Goal: Task Accomplishment & Management: Use online tool/utility

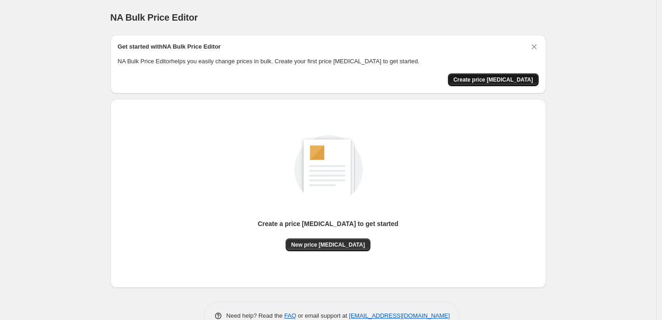
click at [503, 78] on span "Create price change job" at bounding box center [493, 79] width 80 height 7
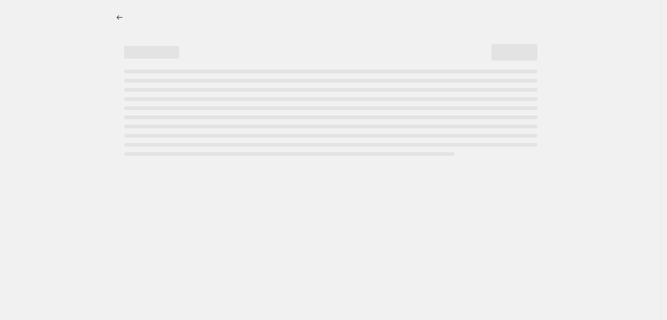
select select "percentage"
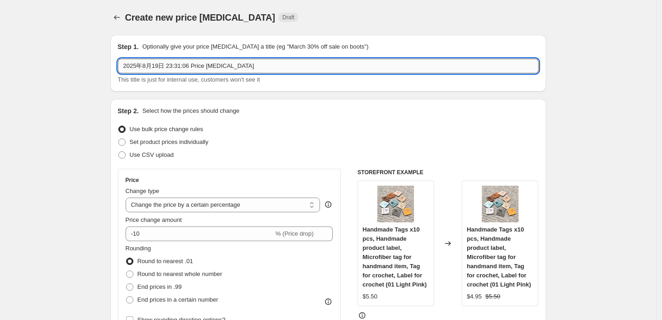
click at [259, 61] on input "2025年8月19日 23:31:06 Price change job" at bounding box center [328, 66] width 421 height 15
drag, startPoint x: 248, startPoint y: 65, endPoint x: 168, endPoint y: 66, distance: 80.2
click at [168, 66] on input "2025年8月19日 23:31:06 Price change job" at bounding box center [328, 66] width 421 height 15
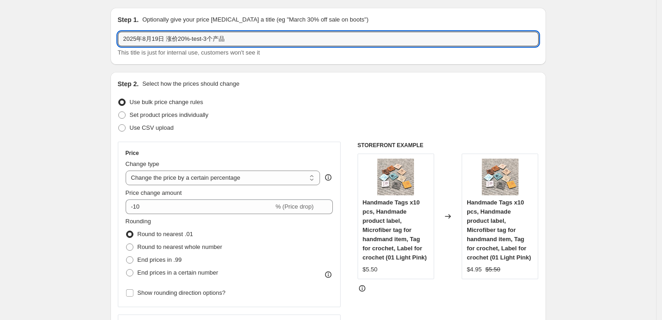
scroll to position [51, 0]
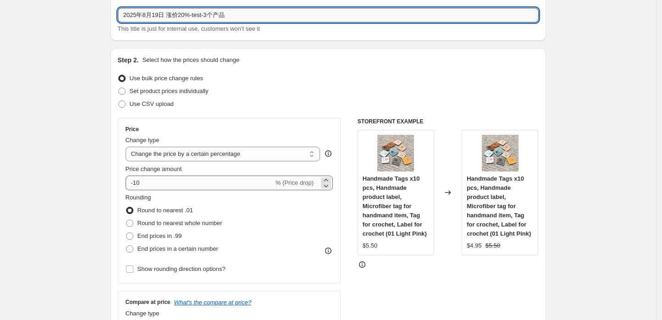
type input "2025年8月19日 涨价20%-test-3个产品"
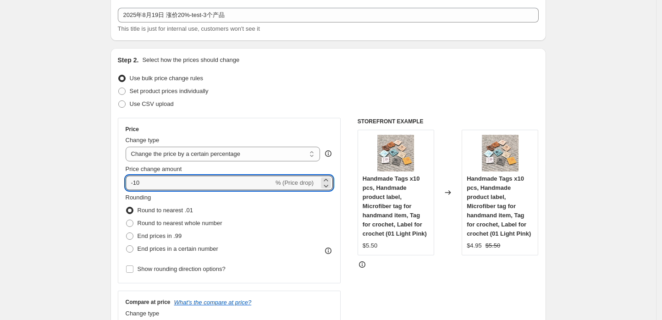
drag, startPoint x: 146, startPoint y: 183, endPoint x: 103, endPoint y: 183, distance: 43.1
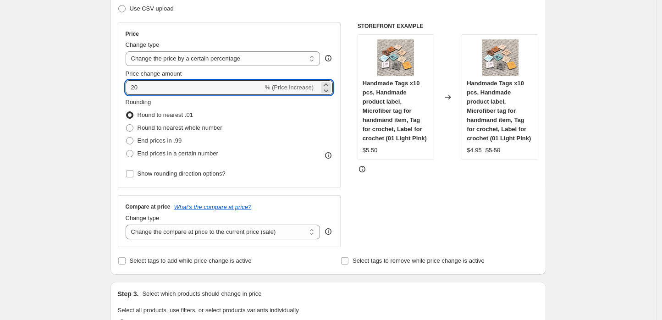
scroll to position [153, 0]
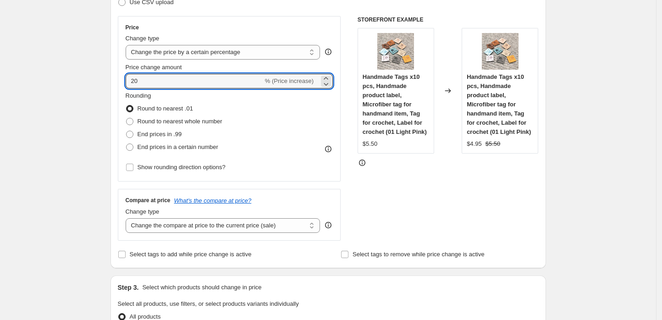
type input "20"
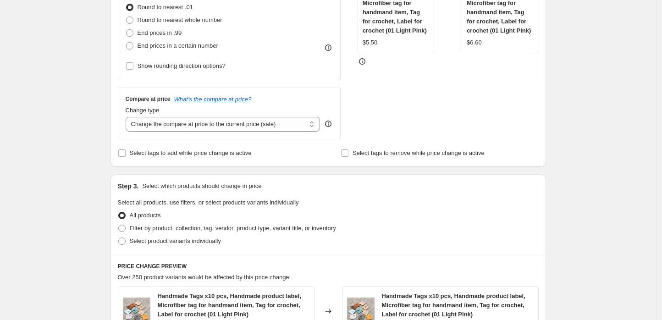
scroll to position [254, 0]
click at [277, 124] on select "Change the compare at price to the current price (sale) Change the compare at p…" at bounding box center [223, 123] width 195 height 15
select select "pp"
click at [128, 116] on select "Change the compare at price to the current price (sale) Change the compare at p…" at bounding box center [223, 123] width 195 height 15
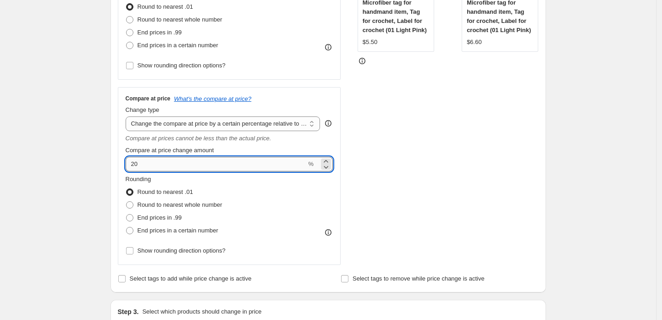
click at [173, 168] on input "20" at bounding box center [216, 164] width 181 height 15
drag, startPoint x: 143, startPoint y: 162, endPoint x: 128, endPoint y: 161, distance: 14.7
click at [128, 161] on input "20" at bounding box center [216, 164] width 181 height 15
click at [77, 109] on div "Create new price change job. This page is ready Create new price change job Dra…" at bounding box center [328, 297] width 656 height 1103
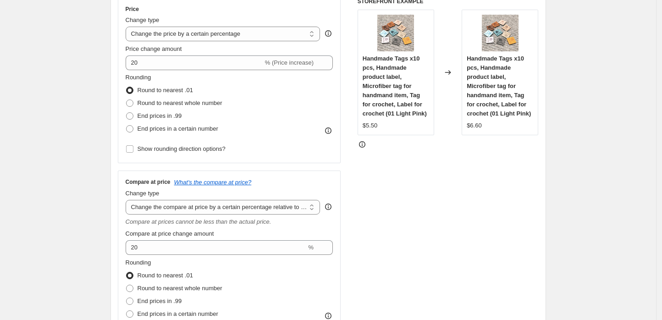
scroll to position [153, 0]
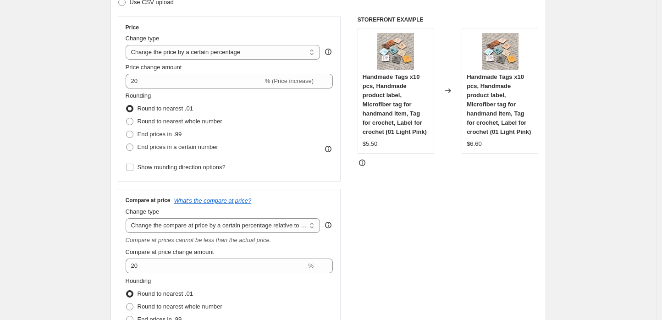
click at [422, 188] on div "STOREFRONT EXAMPLE Handmade Tags x10 pcs, Handmade product label, Microfiber ta…" at bounding box center [447, 191] width 181 height 351
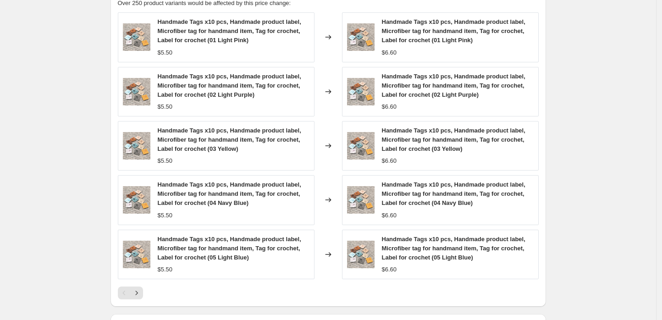
scroll to position [662, 0]
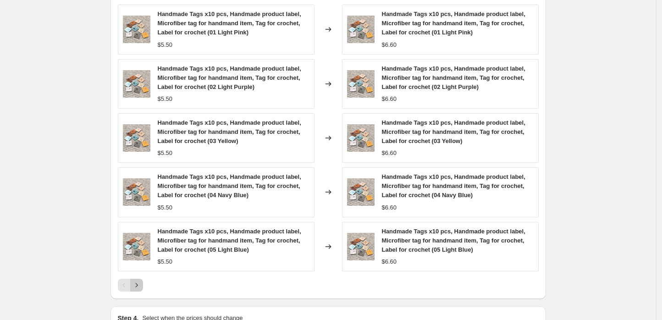
click at [137, 287] on icon "Next" at bounding box center [136, 285] width 2 height 4
click at [141, 284] on icon "Next" at bounding box center [136, 284] width 9 height 9
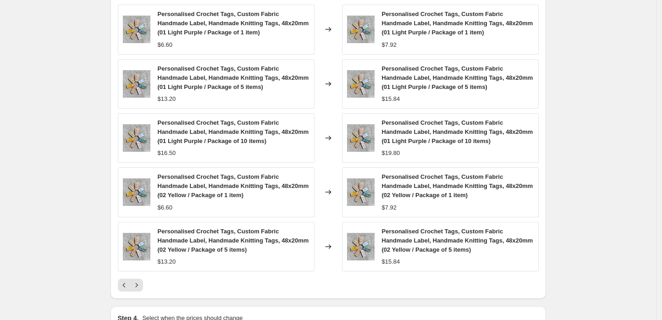
click at [141, 284] on icon "Next" at bounding box center [136, 284] width 9 height 9
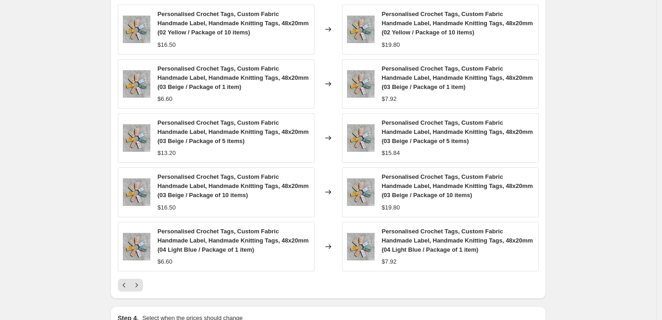
click at [140, 284] on icon "Next" at bounding box center [136, 284] width 9 height 9
click at [139, 284] on icon "Next" at bounding box center [136, 284] width 9 height 9
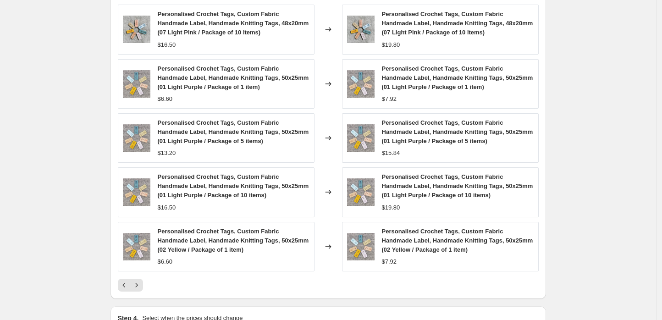
click at [137, 284] on icon "Next" at bounding box center [136, 285] width 2 height 4
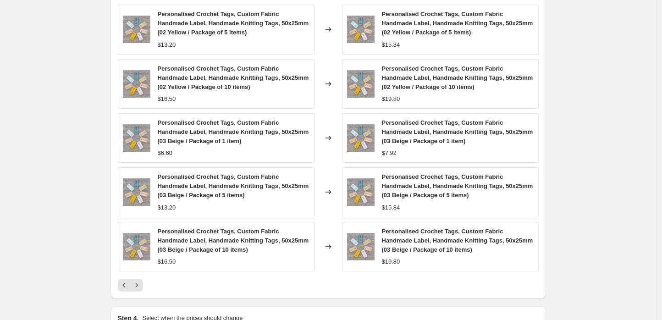
click at [137, 284] on icon "Next" at bounding box center [136, 285] width 2 height 4
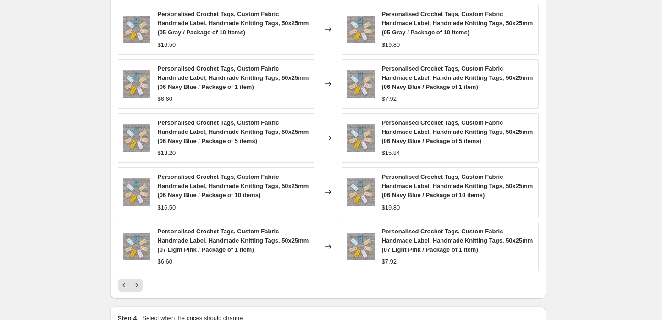
click at [139, 285] on icon "Next" at bounding box center [136, 284] width 9 height 9
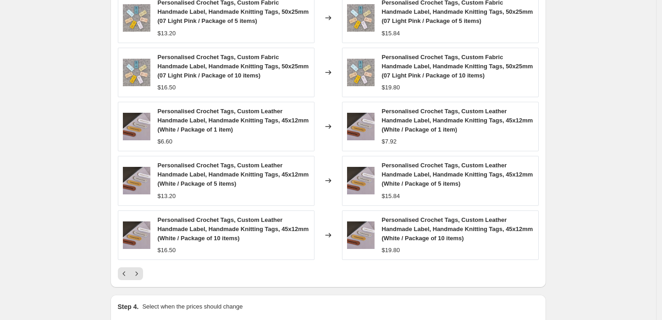
scroll to position [713, 0]
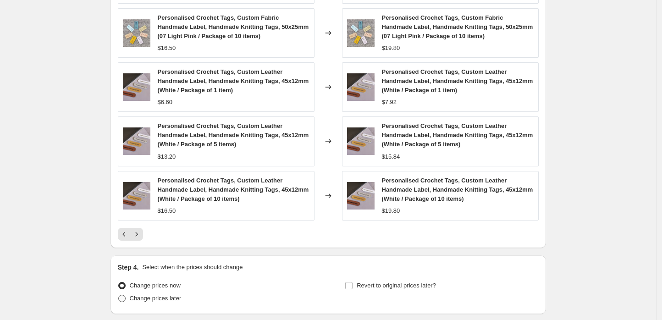
click at [139, 232] on icon "Next" at bounding box center [136, 234] width 9 height 9
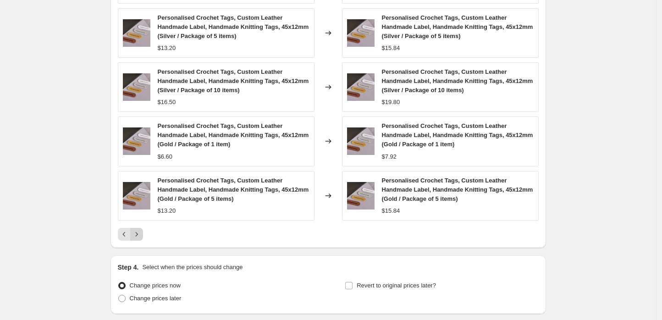
click at [139, 232] on icon "Next" at bounding box center [136, 234] width 9 height 9
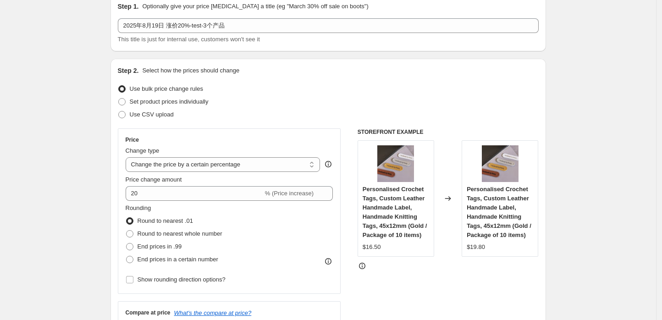
scroll to position [0, 0]
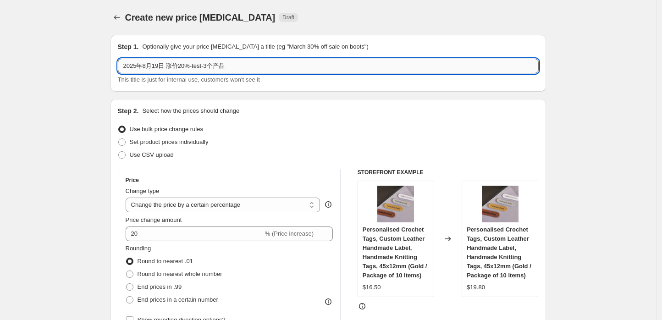
drag, startPoint x: 239, startPoint y: 66, endPoint x: 191, endPoint y: 67, distance: 47.7
click at [191, 67] on input "2025年8月19日 涨价20%-test-3个产品" at bounding box center [328, 66] width 421 height 15
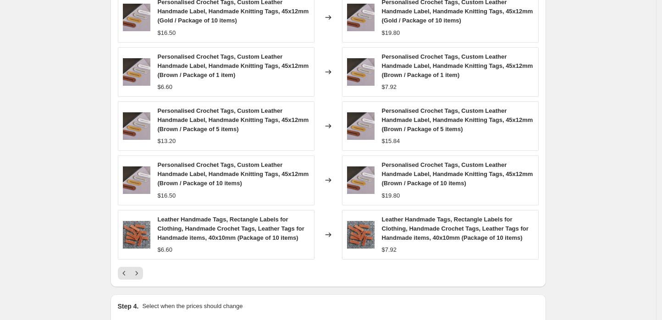
scroll to position [783, 0]
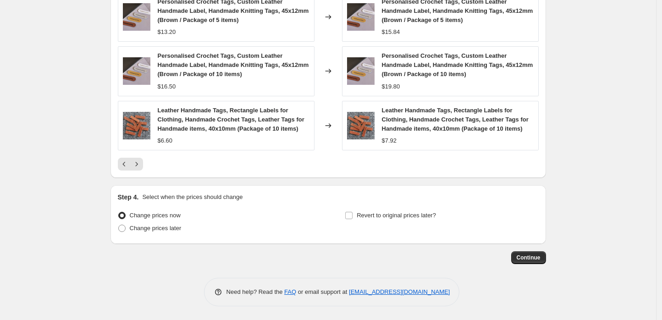
type input "2025年8月19日 涨价20%"
click at [526, 261] on span "Continue" at bounding box center [528, 257] width 24 height 7
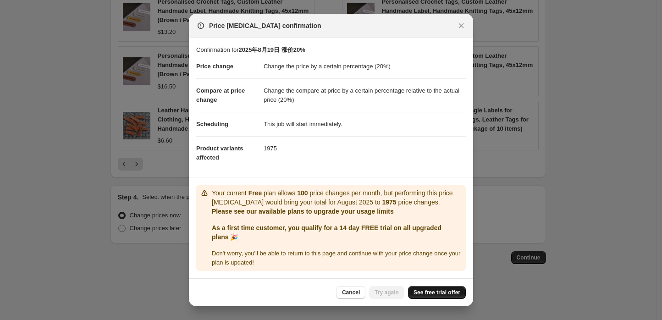
click at [439, 294] on span "See free trial offer" at bounding box center [436, 292] width 47 height 7
click at [385, 148] on dd "1975" at bounding box center [365, 148] width 202 height 24
click at [390, 292] on span "Try again" at bounding box center [386, 292] width 24 height 7
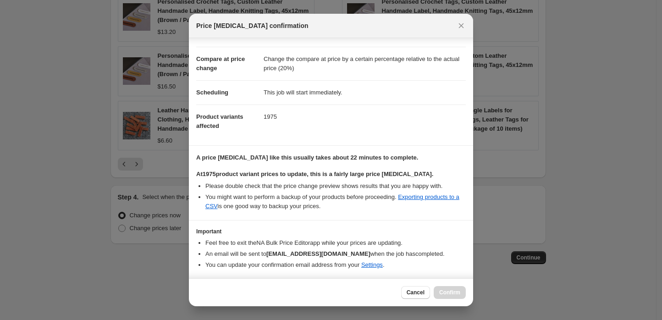
scroll to position [59, 0]
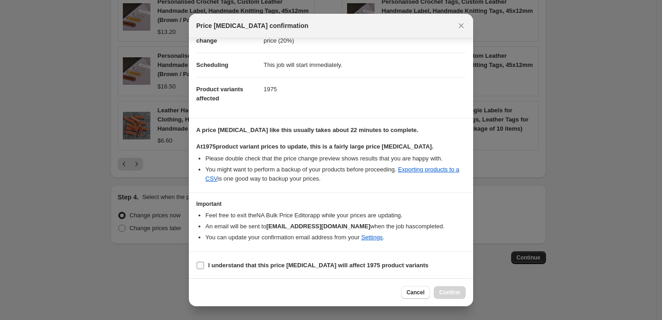
click at [200, 264] on input "I understand that this price change job will affect 1975 product variants" at bounding box center [200, 265] width 7 height 7
checkbox input "true"
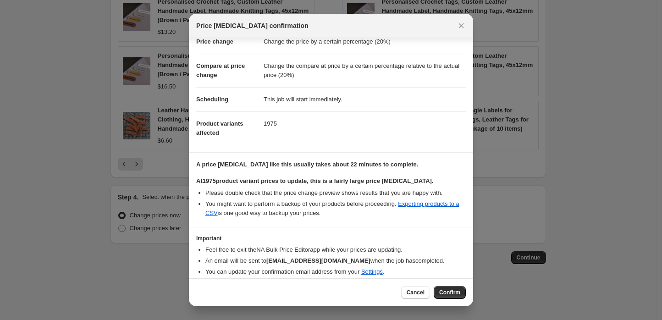
scroll to position [0, 0]
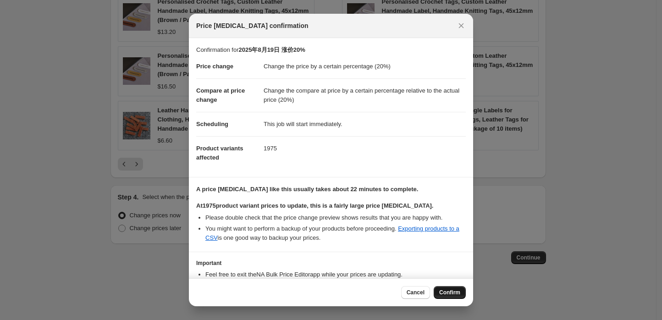
click at [450, 291] on span "Confirm" at bounding box center [449, 292] width 21 height 7
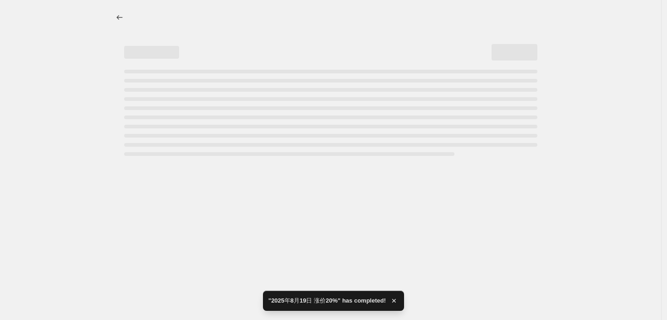
select select "percentage"
select select "pp"
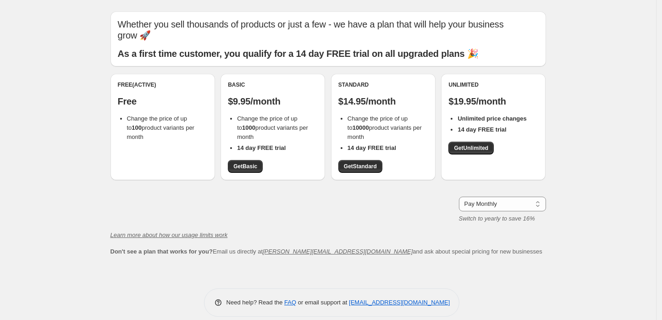
scroll to position [34, 0]
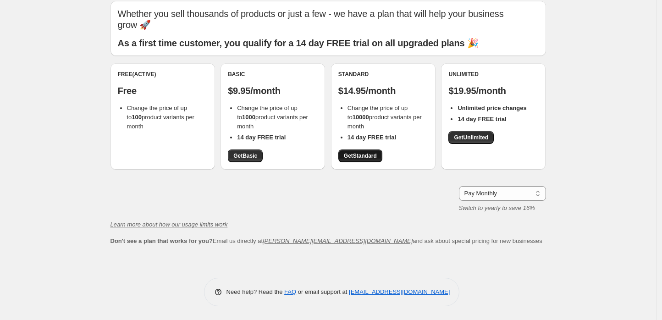
click at [366, 156] on span "Get Standard" at bounding box center [360, 155] width 33 height 7
